Goal: Check status: Check status

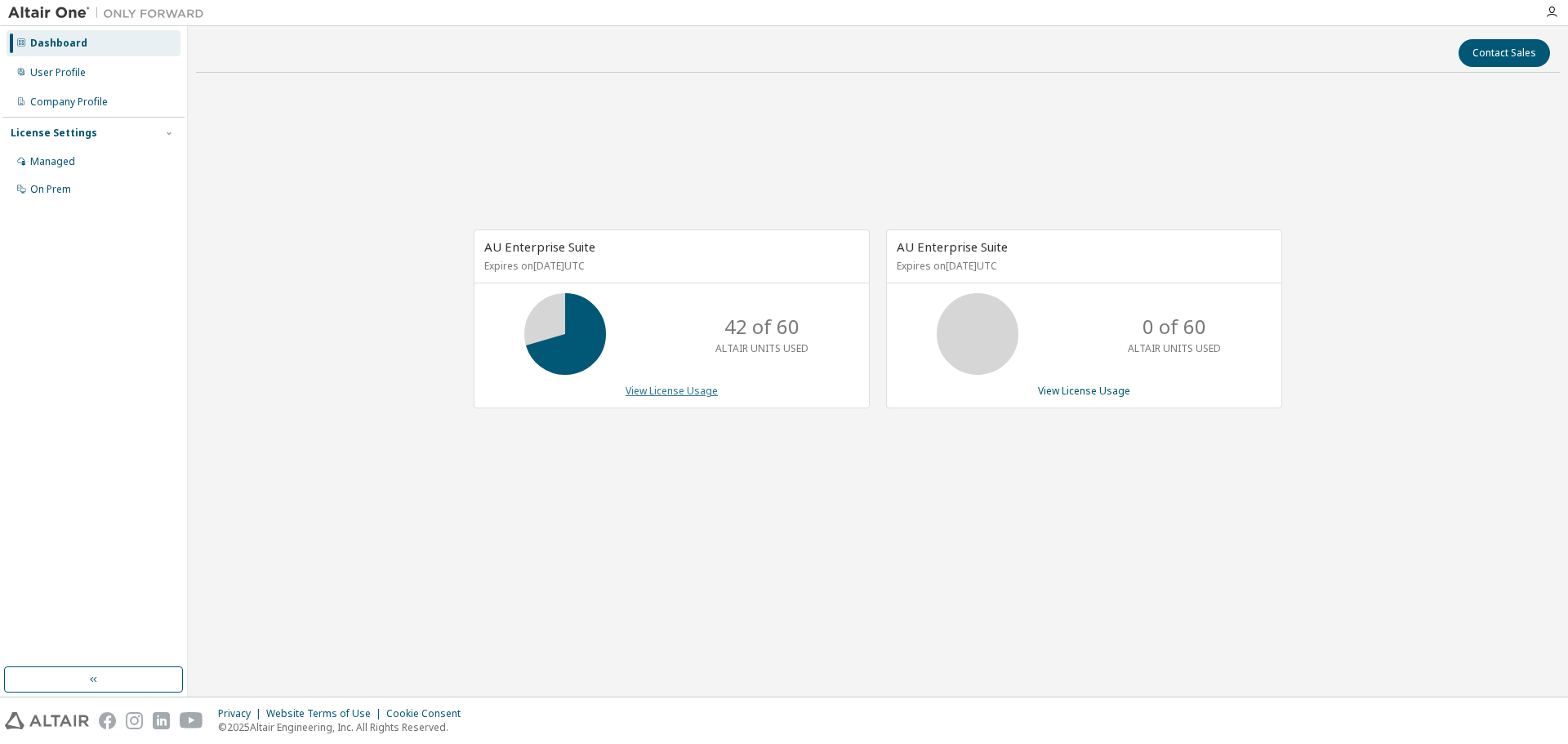
click at [666, 385] on link "View License Usage" at bounding box center [671, 390] width 92 height 14
